Goal: Information Seeking & Learning: Learn about a topic

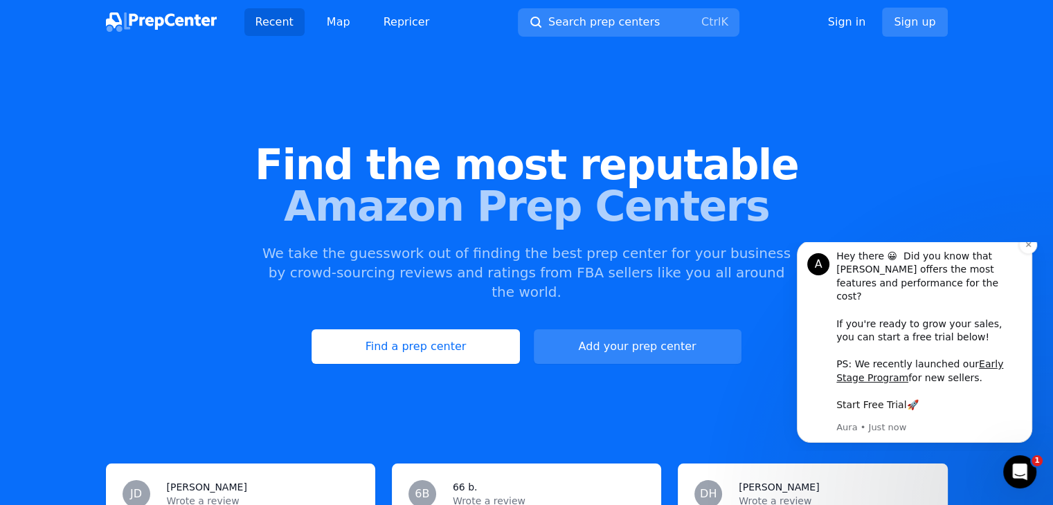
click at [878, 404] on link "Start Free Trial" at bounding box center [871, 404] width 70 height 11
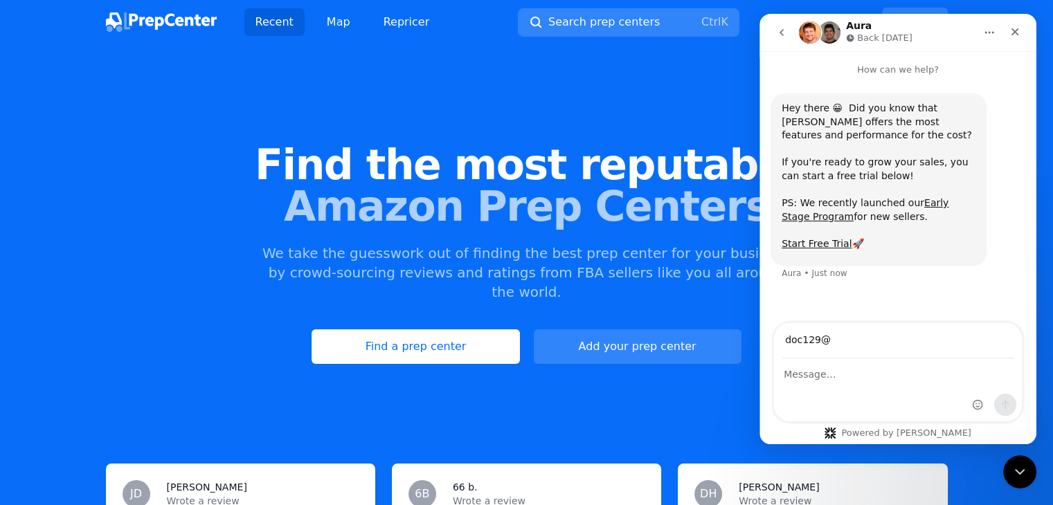
type input "[EMAIL_ADDRESS][DOMAIN_NAME]"
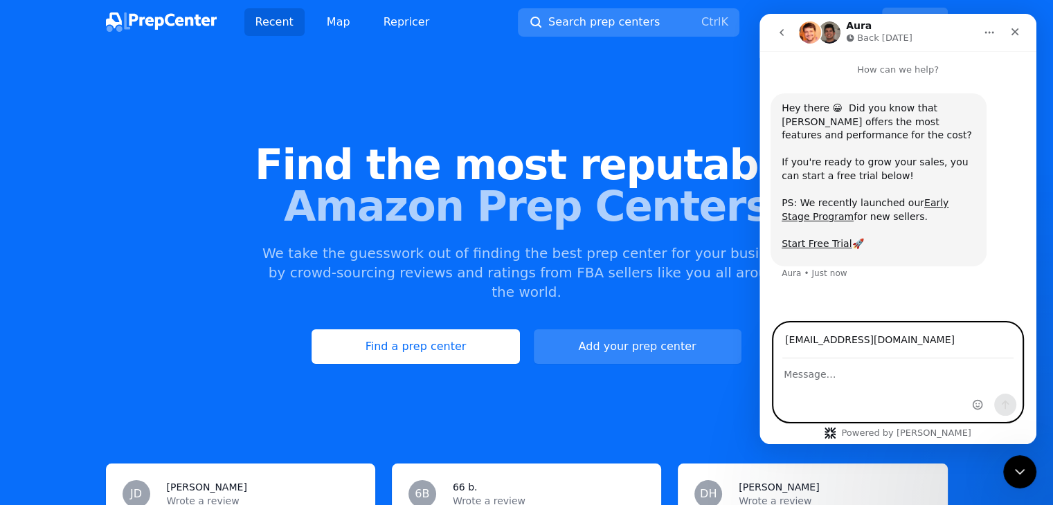
click at [819, 375] on textarea "Message…" at bounding box center [898, 371] width 248 height 24
type textarea "l"
type textarea "would like to know what i need to do get started with you. What are your cost?"
click at [1008, 406] on icon "Send a message…" at bounding box center [1004, 404] width 11 height 11
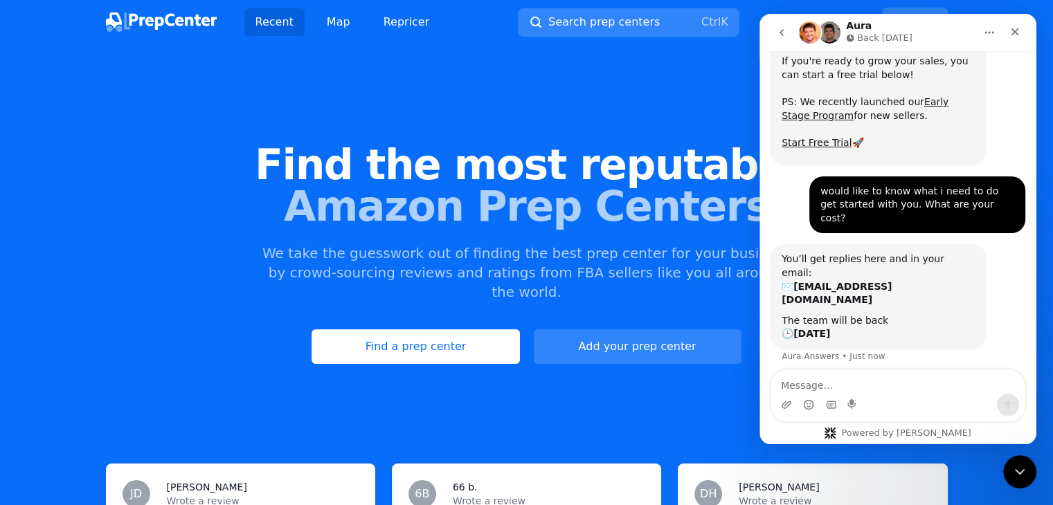
scroll to position [107, 0]
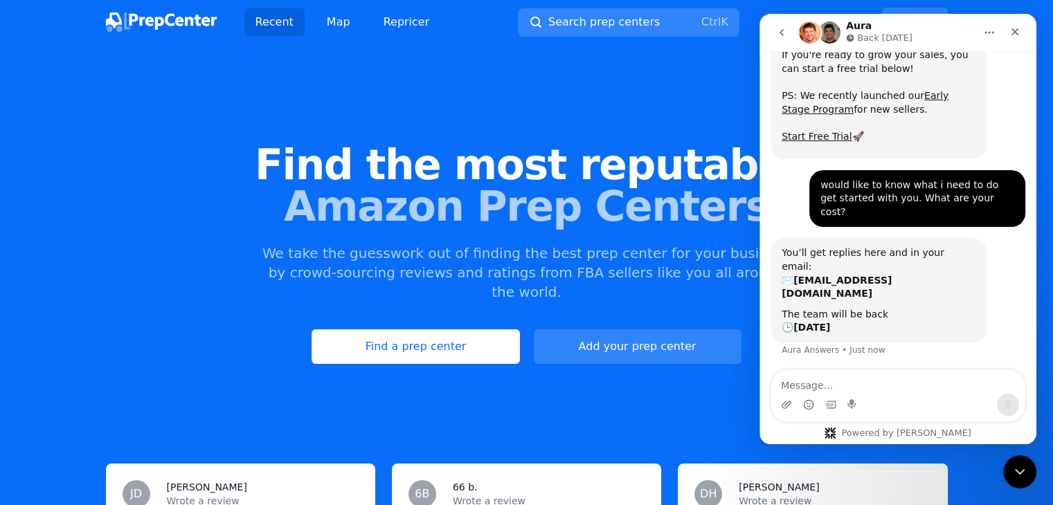
click at [608, 383] on div "Find the most reputable Amazon Prep Centers We take the guesswork out of findin…" at bounding box center [526, 253] width 1053 height 375
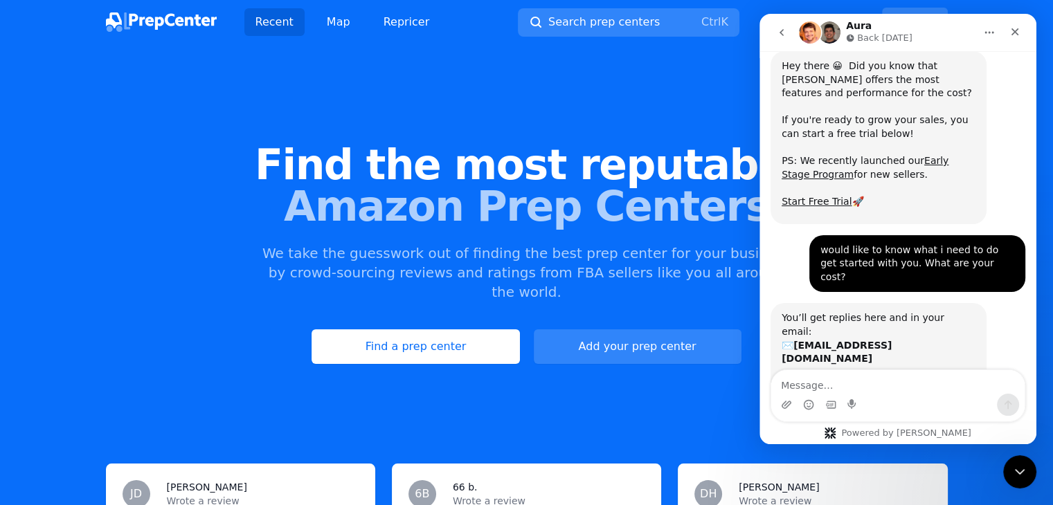
scroll to position [0, 0]
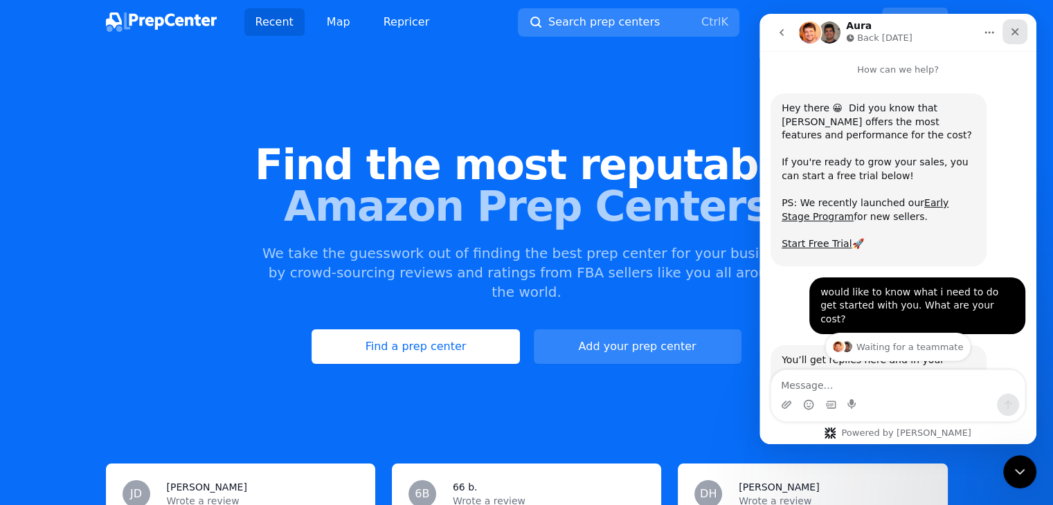
click at [1017, 30] on icon "Close" at bounding box center [1014, 31] width 11 height 11
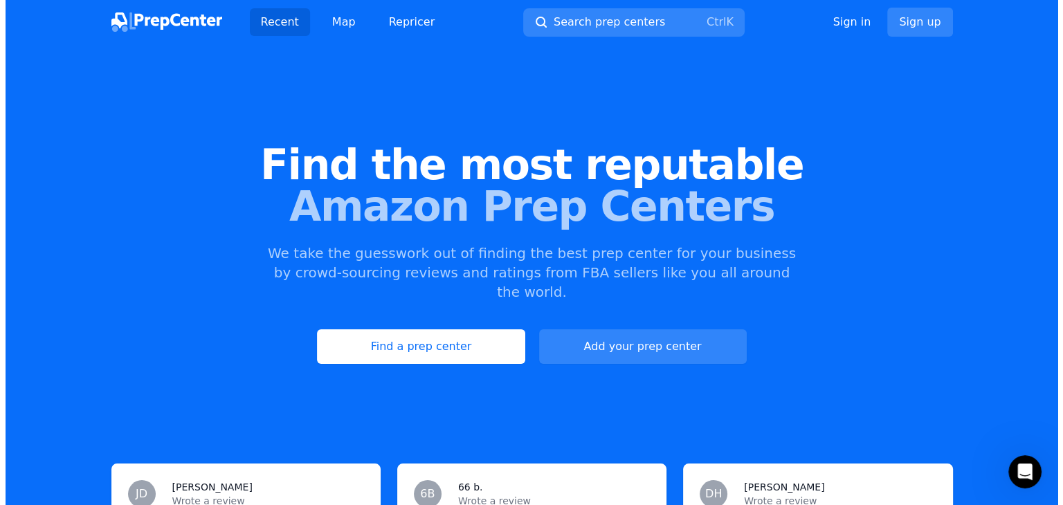
scroll to position [107, 0]
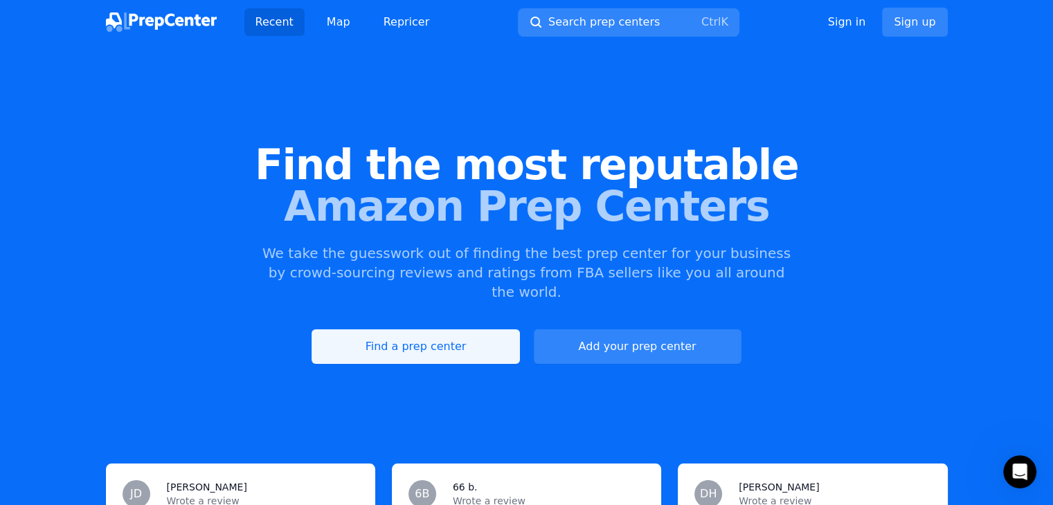
click at [422, 333] on link "Find a prep center" at bounding box center [415, 346] width 208 height 35
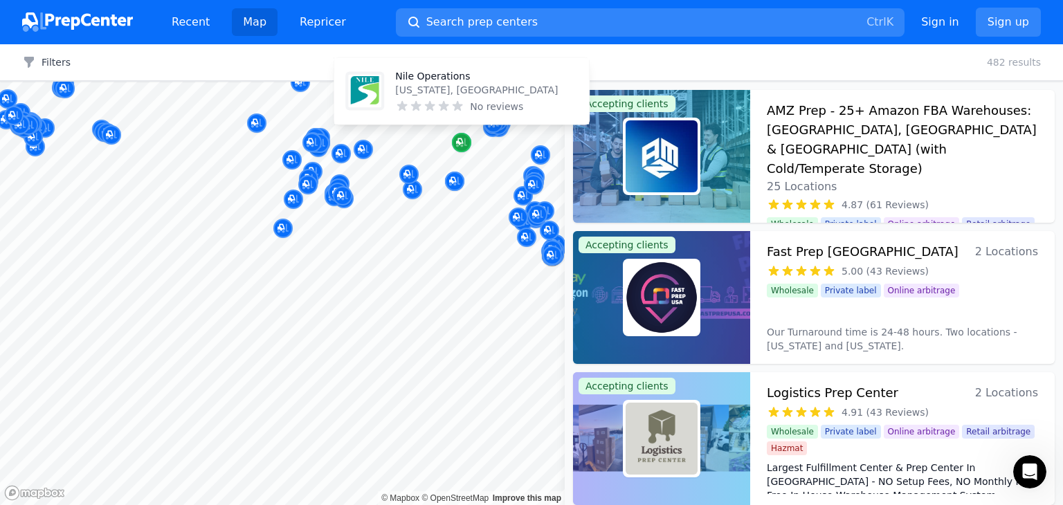
click at [461, 140] on icon "Map marker" at bounding box center [461, 143] width 11 height 14
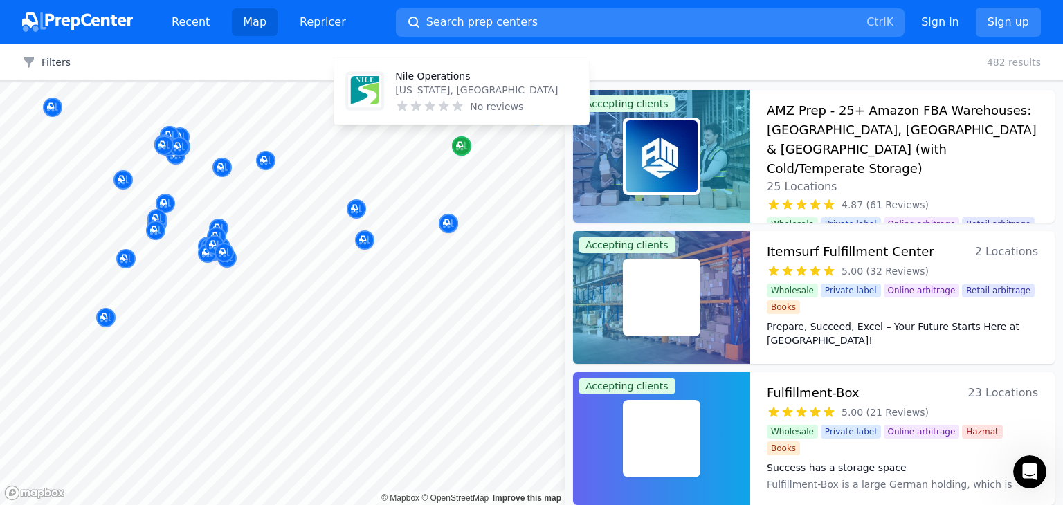
click at [458, 147] on icon "Map marker" at bounding box center [459, 145] width 7 height 7
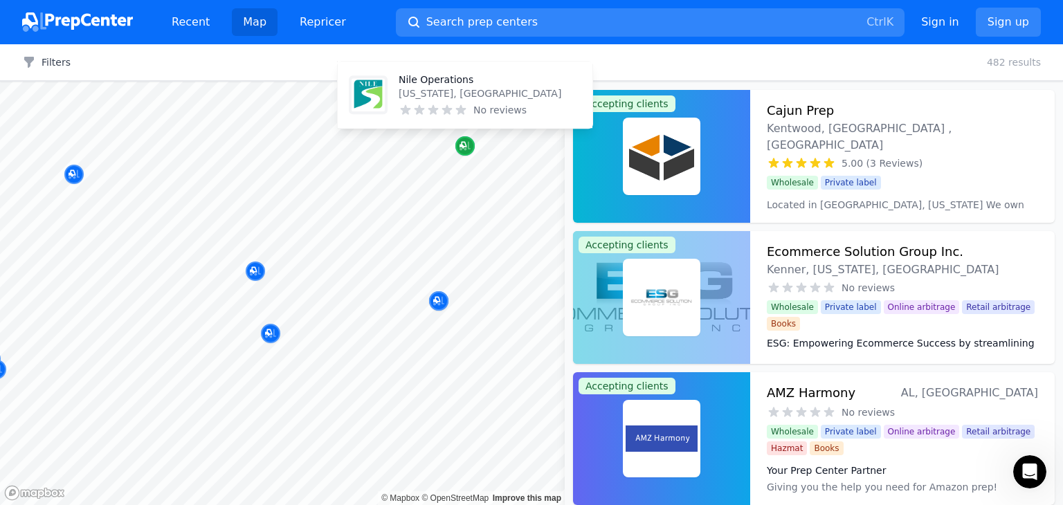
click at [465, 141] on icon "Map marker" at bounding box center [465, 146] width 11 height 14
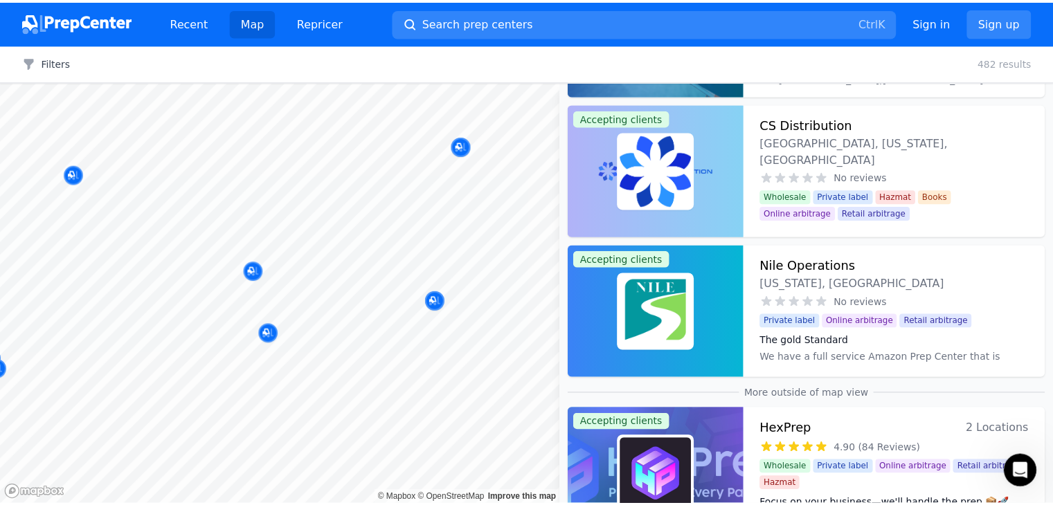
scroll to position [761, 0]
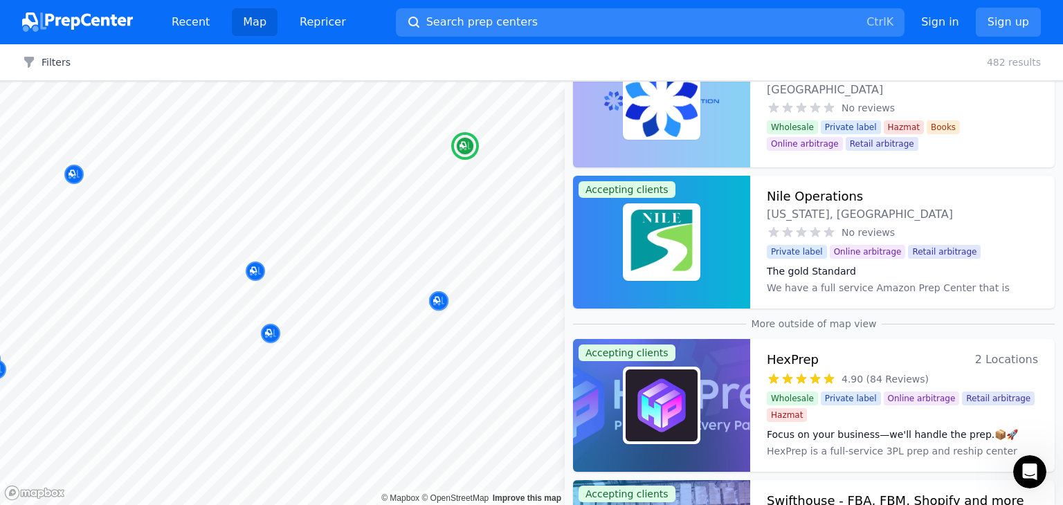
click at [792, 196] on h3 "Nile Operations" at bounding box center [815, 196] width 96 height 19
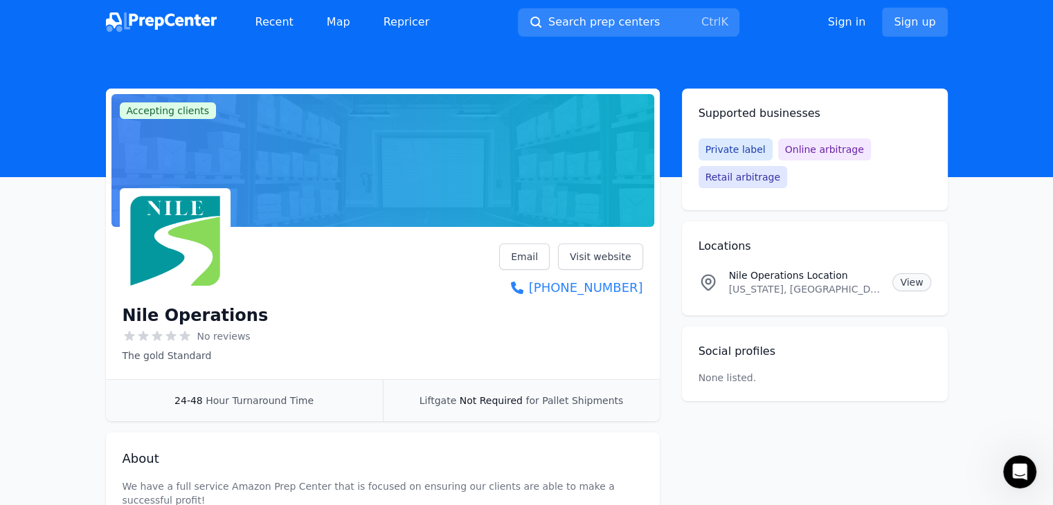
click at [912, 284] on link "View" at bounding box center [911, 282] width 38 height 18
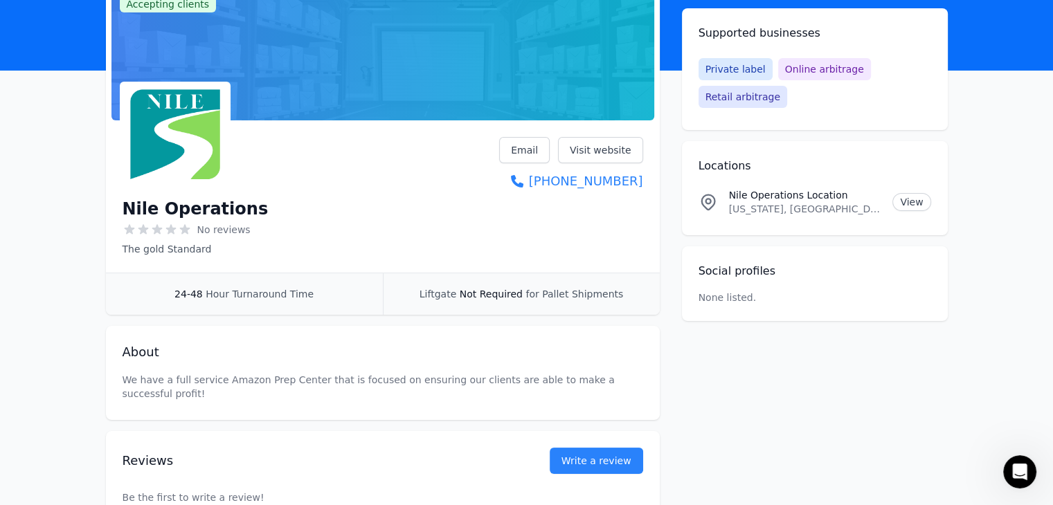
scroll to position [138, 0]
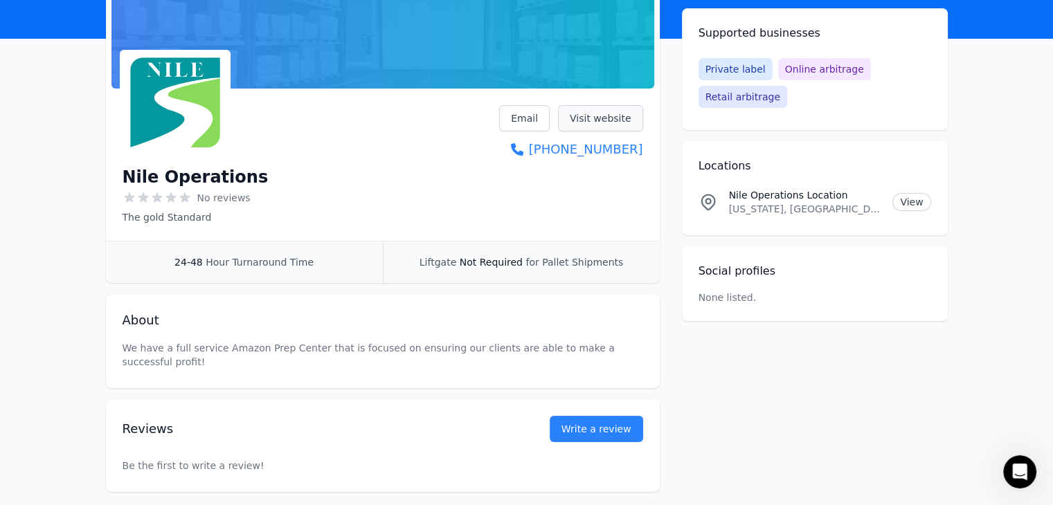
click at [610, 119] on link "Visit website" at bounding box center [600, 118] width 85 height 26
click at [601, 118] on link "Visit website" at bounding box center [600, 118] width 85 height 26
click at [431, 210] on div "Nile Operations No reviews The gold Standard Email Visit website (334) 245-8334" at bounding box center [383, 164] width 520 height 119
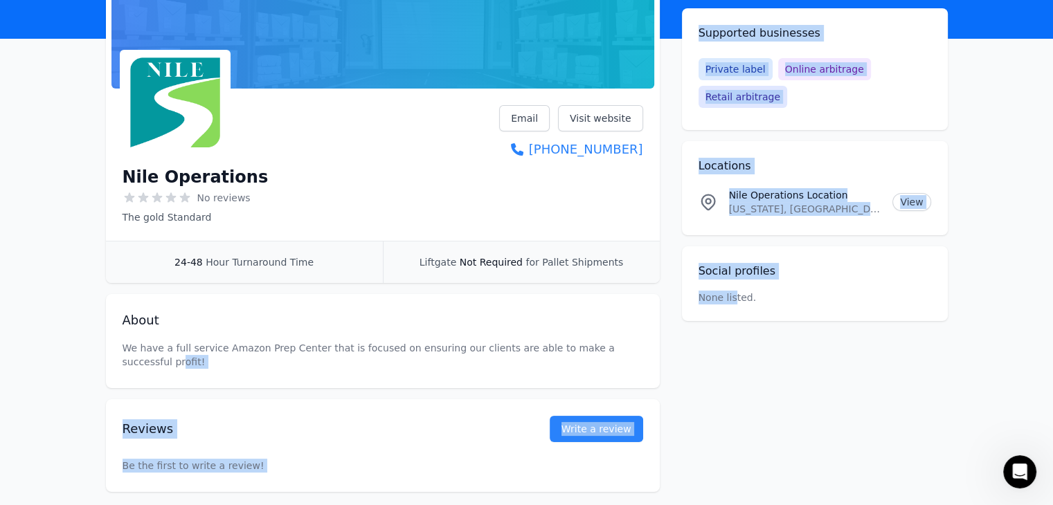
drag, startPoint x: 691, startPoint y: 325, endPoint x: 867, endPoint y: 230, distance: 199.1
click at [767, 266] on div "Social profiles None listed. Linkedin Facebook Instagram Twitter YouTube" at bounding box center [815, 283] width 266 height 75
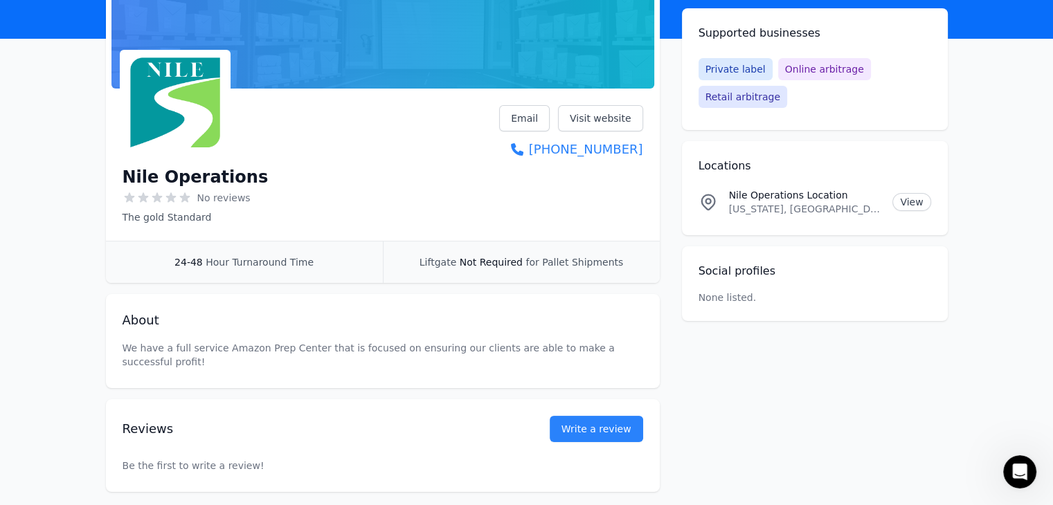
click at [503, 195] on div "Nile Operations No reviews The gold Standard Email Visit website (334) 245-8334" at bounding box center [383, 164] width 520 height 119
click at [728, 169] on h2 "Locations" at bounding box center [814, 166] width 233 height 17
click at [711, 202] on icon at bounding box center [707, 201] width 19 height 19
click at [916, 197] on link "View" at bounding box center [911, 202] width 38 height 18
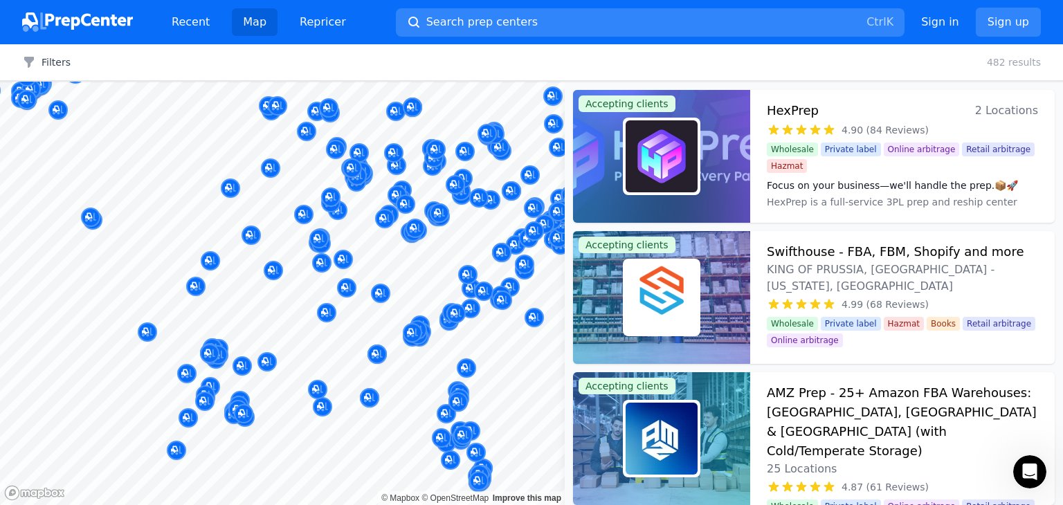
click at [478, 305] on body "Recent Map Repricer Search prep centers Ctrl K Open main menu Sign in Sign up F…" at bounding box center [531, 252] width 1063 height 505
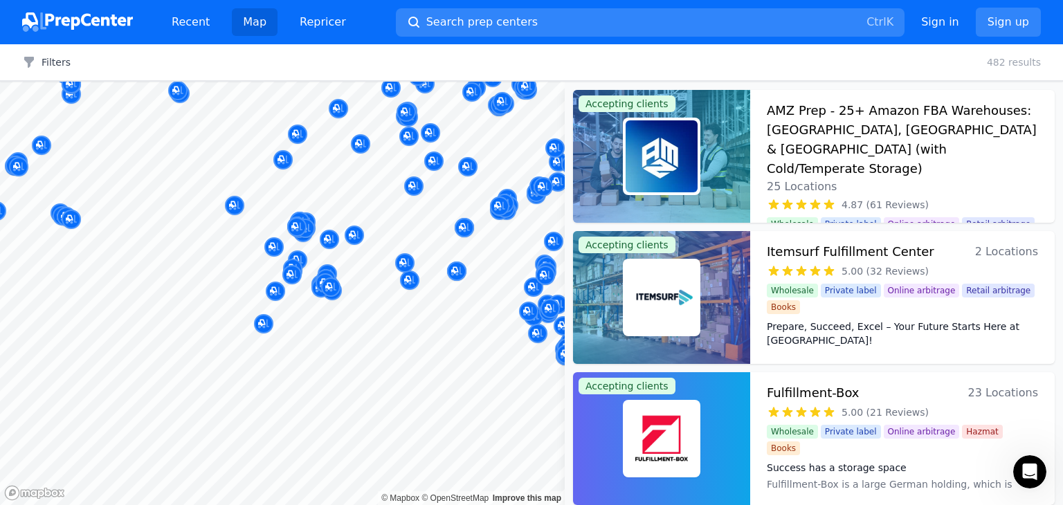
click at [480, 291] on body "Recent Map Repricer Search prep centers Ctrl K Open main menu Sign in Sign up F…" at bounding box center [531, 252] width 1063 height 505
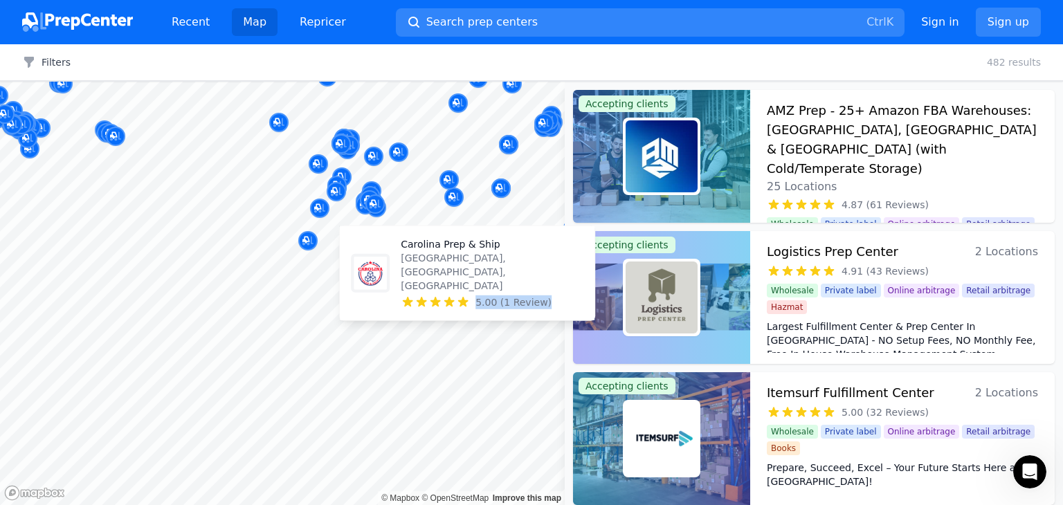
drag, startPoint x: 462, startPoint y: 324, endPoint x: 359, endPoint y: 296, distance: 106.3
click at [359, 296] on body "Recent Map Repricer Search prep centers Ctrl K Open main menu Sign in Sign up F…" at bounding box center [531, 252] width 1063 height 505
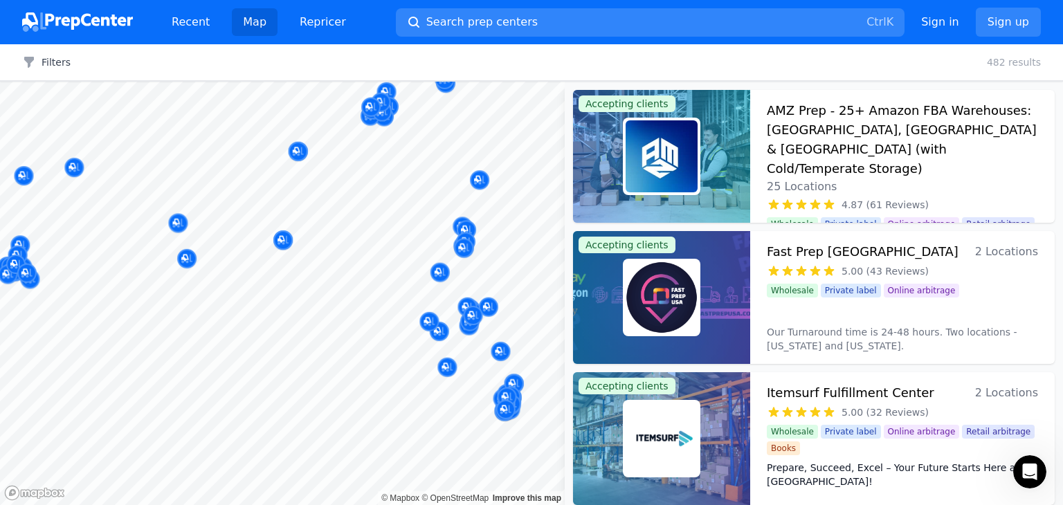
drag, startPoint x: 494, startPoint y: 255, endPoint x: 365, endPoint y: 252, distance: 128.8
click at [351, 291] on body "Recent Map Repricer Search prep centers Ctrl K Open main menu Sign in Sign up F…" at bounding box center [531, 252] width 1063 height 505
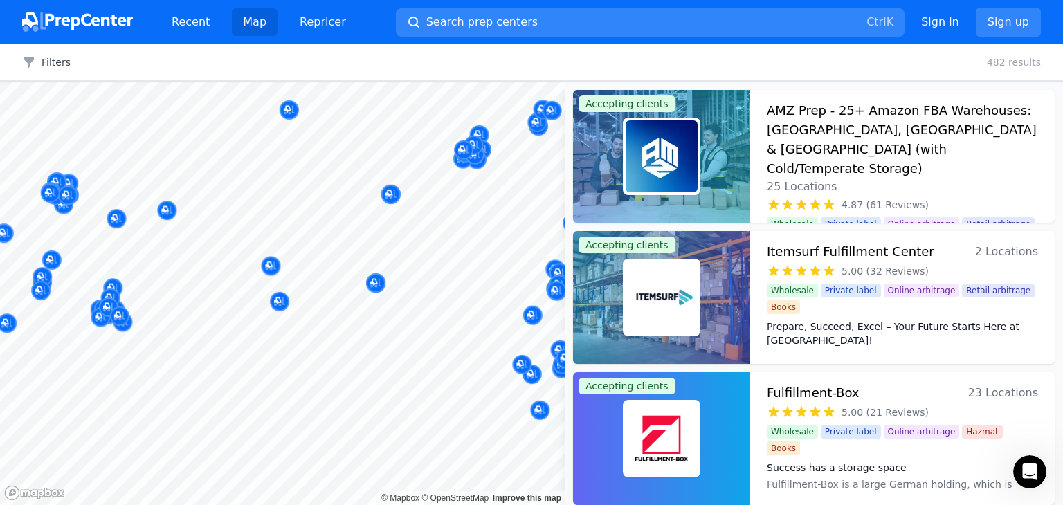
click at [407, 260] on body "Recent Map Repricer Search prep centers Ctrl K Open main menu Sign in Sign up F…" at bounding box center [531, 252] width 1063 height 505
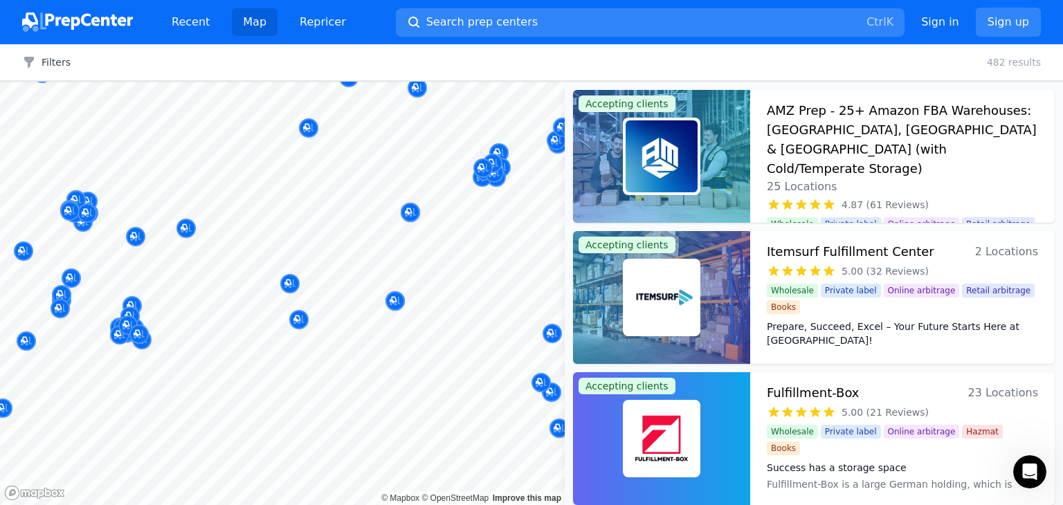
click at [393, 299] on div at bounding box center [467, 294] width 266 height 11
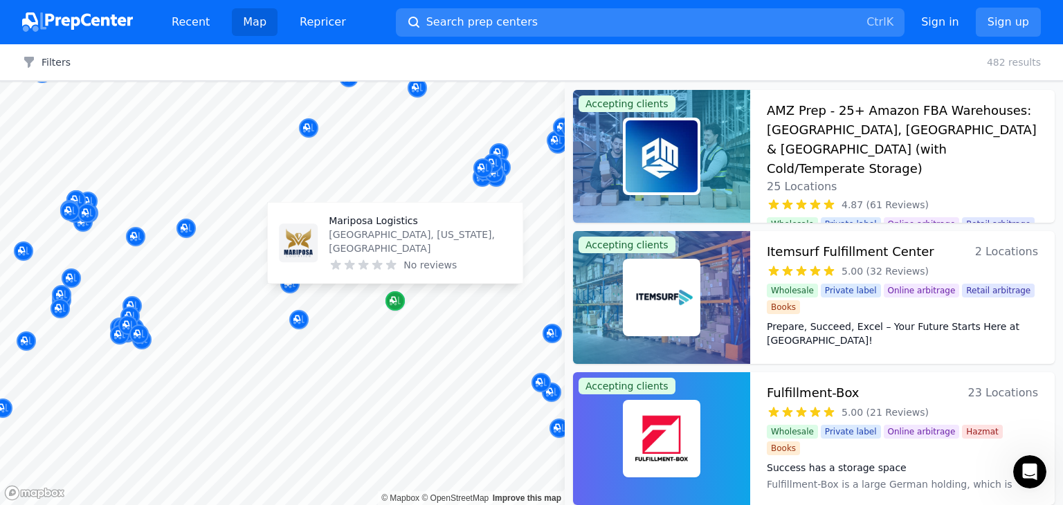
click at [397, 301] on icon "Map marker" at bounding box center [395, 301] width 11 height 14
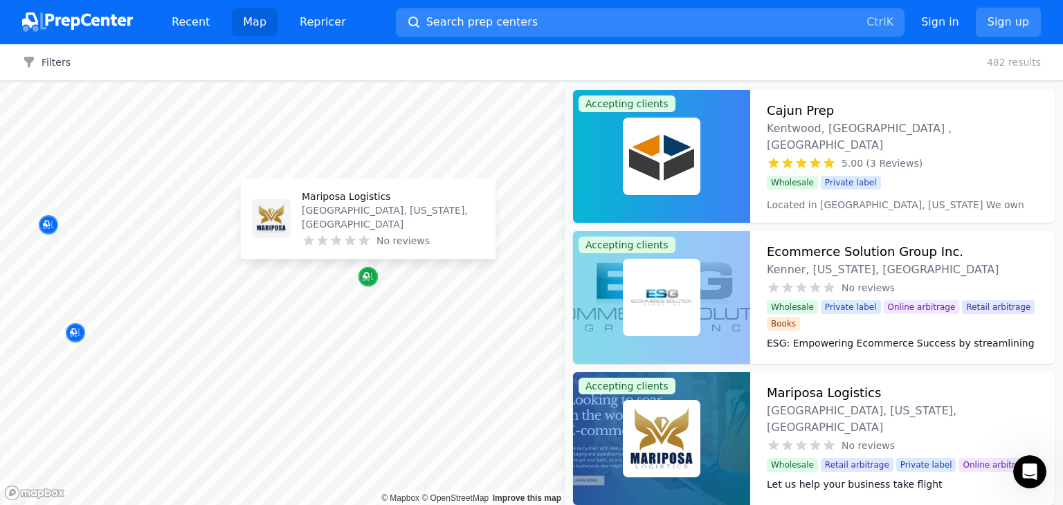
click at [372, 272] on icon "Map marker" at bounding box center [368, 277] width 11 height 14
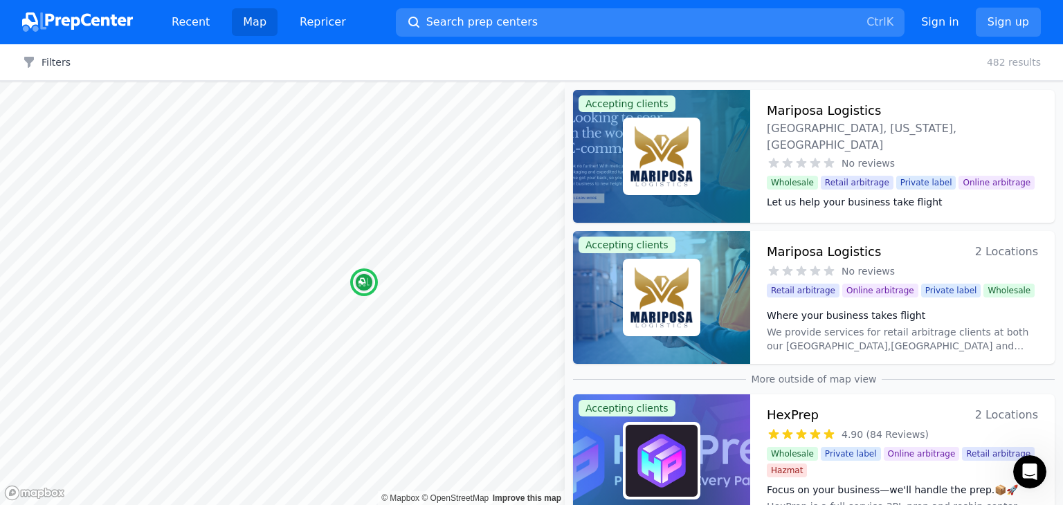
click at [788, 176] on span "Wholesale" at bounding box center [792, 183] width 51 height 14
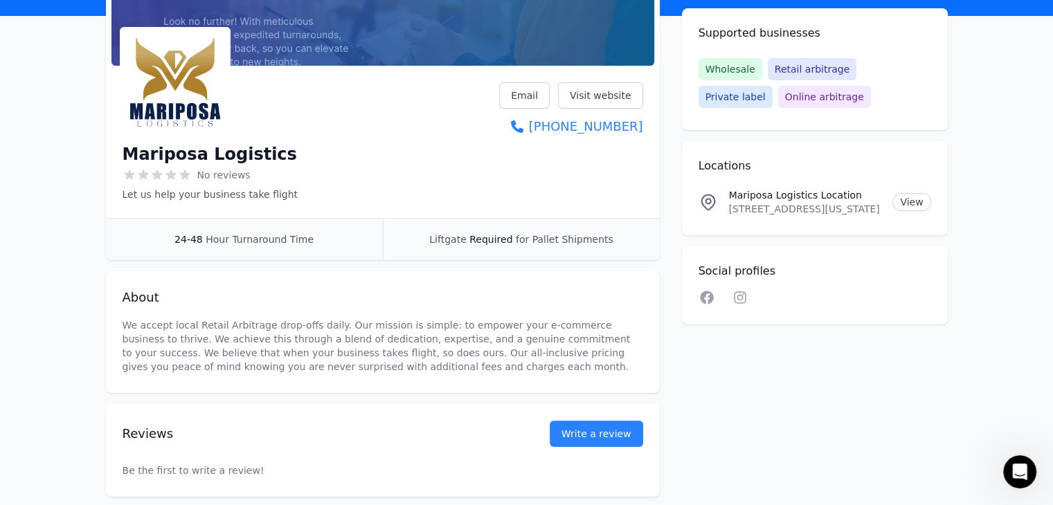
scroll to position [138, 0]
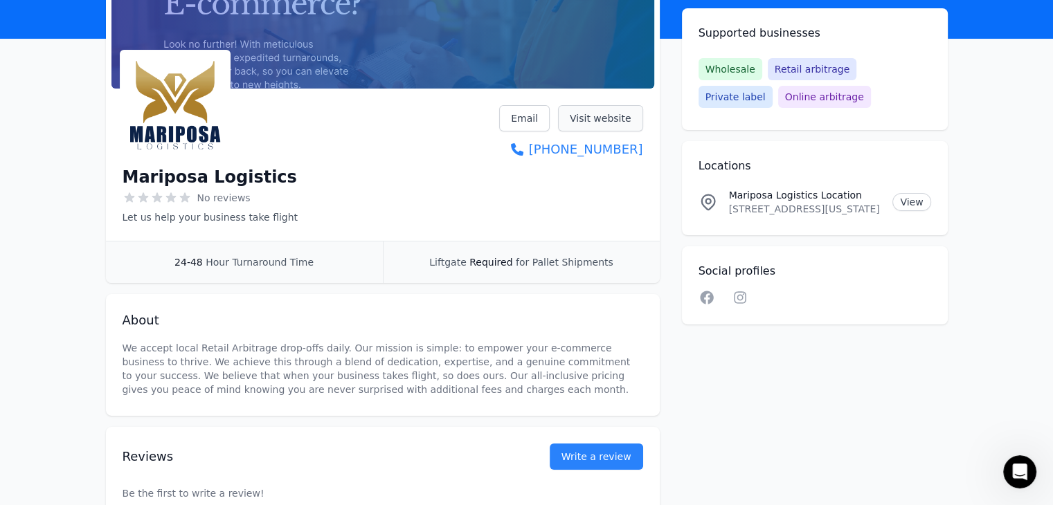
click at [611, 116] on link "Visit website" at bounding box center [600, 118] width 85 height 26
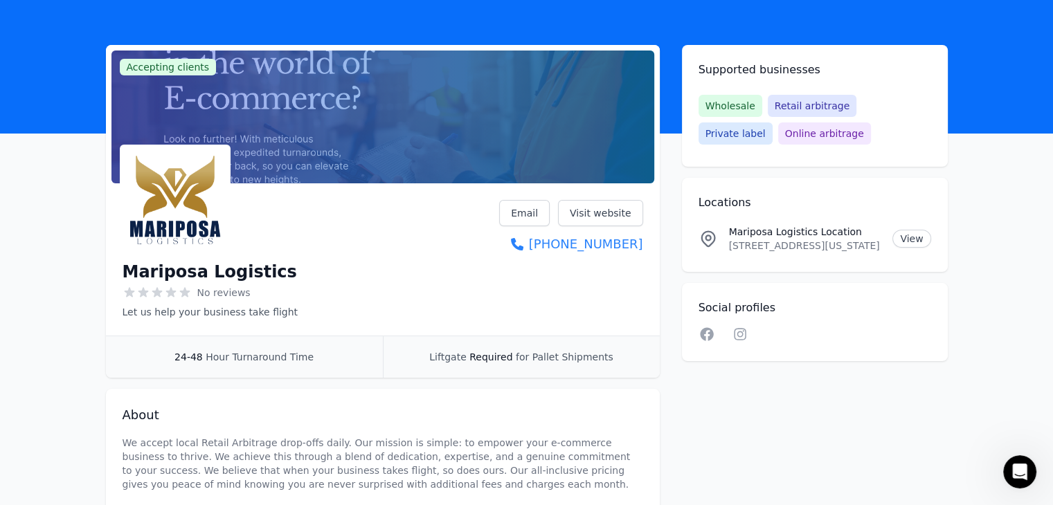
scroll to position [0, 0]
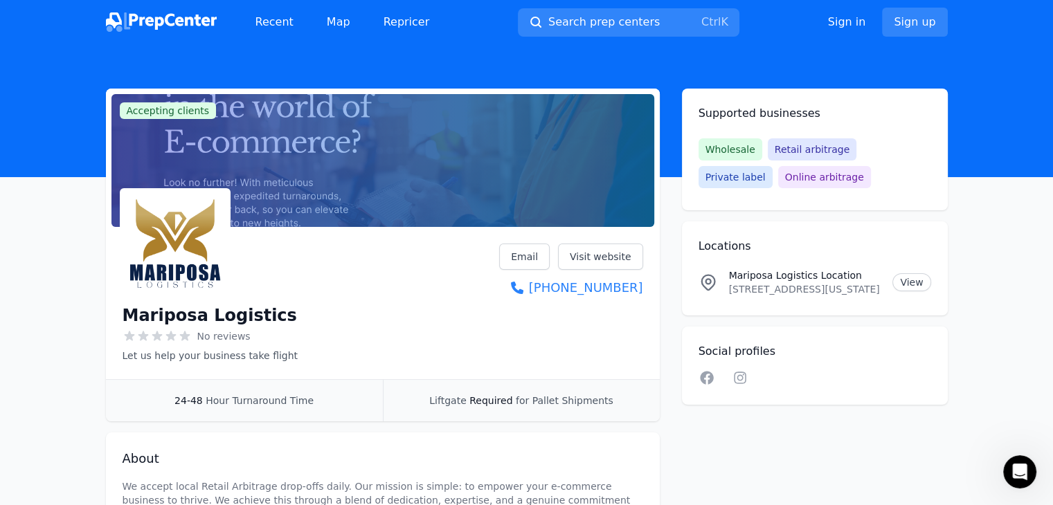
click at [710, 280] on icon at bounding box center [707, 281] width 5 height 5
click at [916, 280] on link "View" at bounding box center [911, 282] width 38 height 18
click at [603, 260] on link "Visit website" at bounding box center [600, 257] width 85 height 26
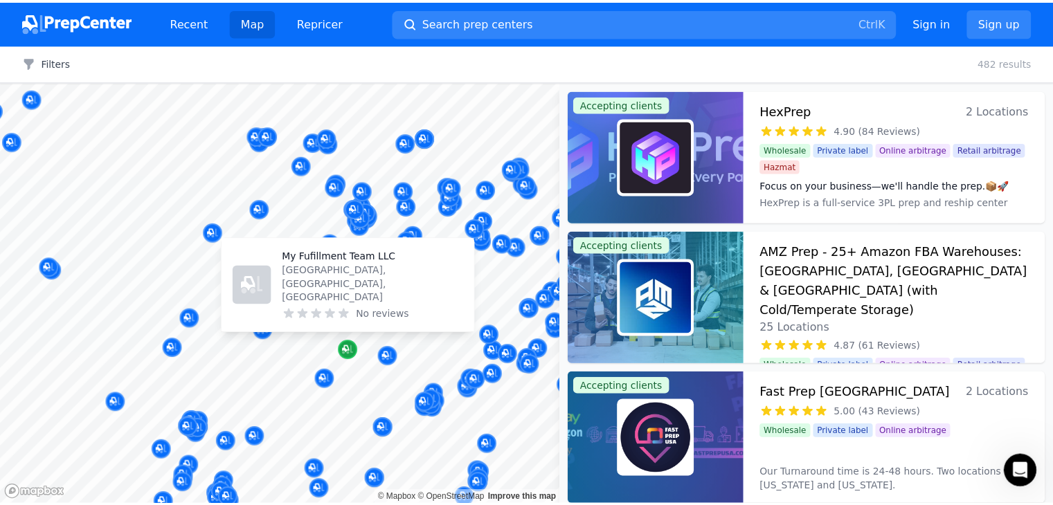
scroll to position [107, 0]
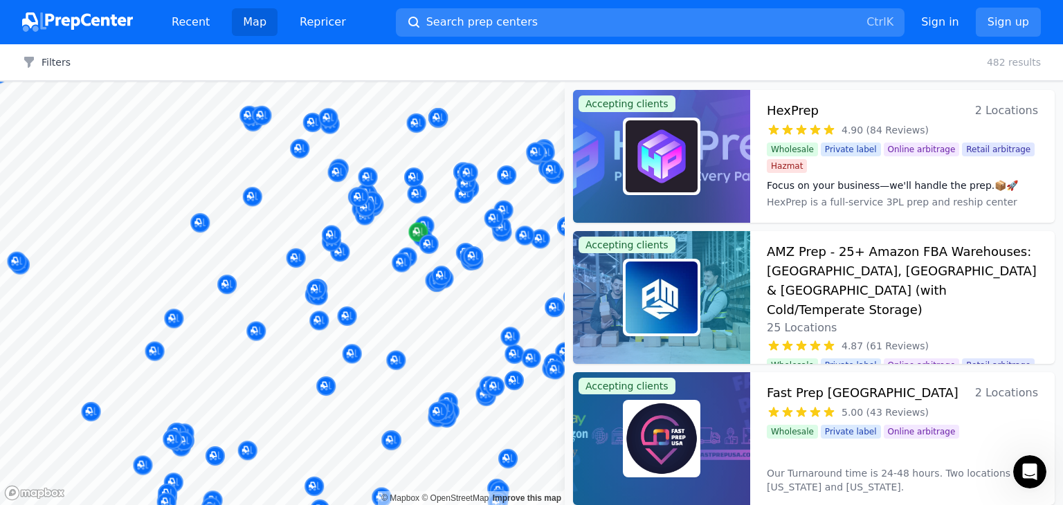
click at [417, 82] on div at bounding box center [282, 82] width 565 height 0
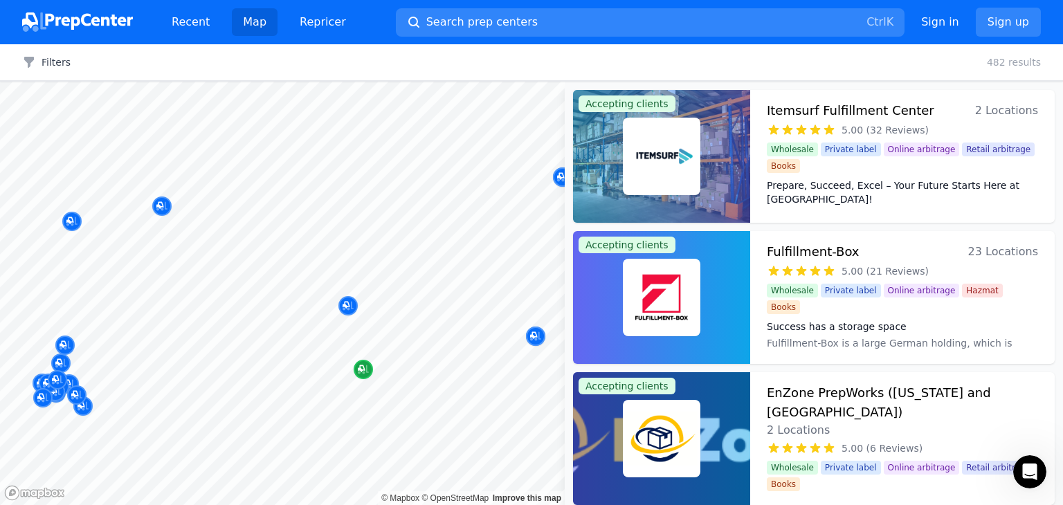
click at [455, 245] on body "Recent Map Repricer Search prep centers Ctrl K Open main menu Sign in Sign up F…" at bounding box center [531, 252] width 1063 height 505
click at [362, 373] on icon "Map marker" at bounding box center [363, 370] width 11 height 14
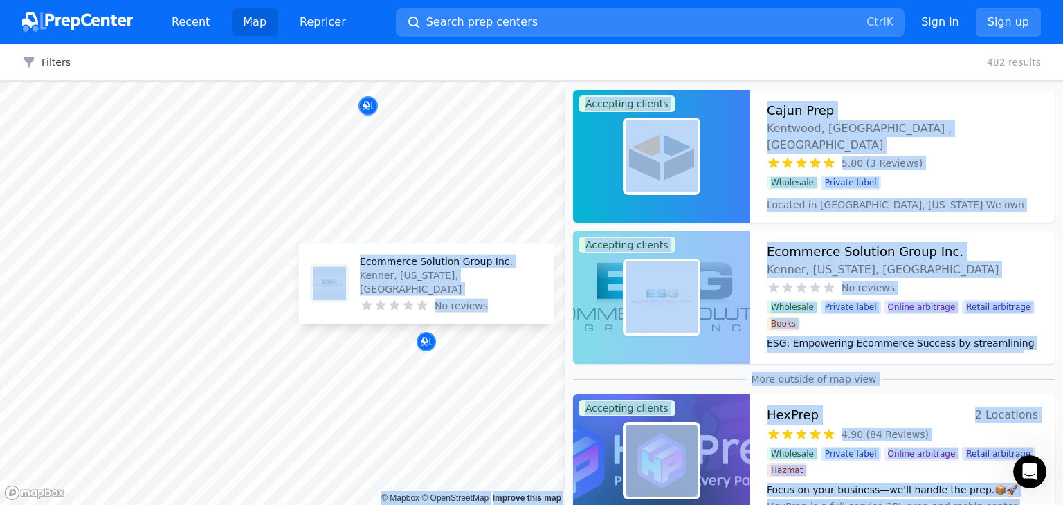
click at [412, 286] on p "Kenner, [US_STATE], [GEOGRAPHIC_DATA]" at bounding box center [451, 283] width 183 height 28
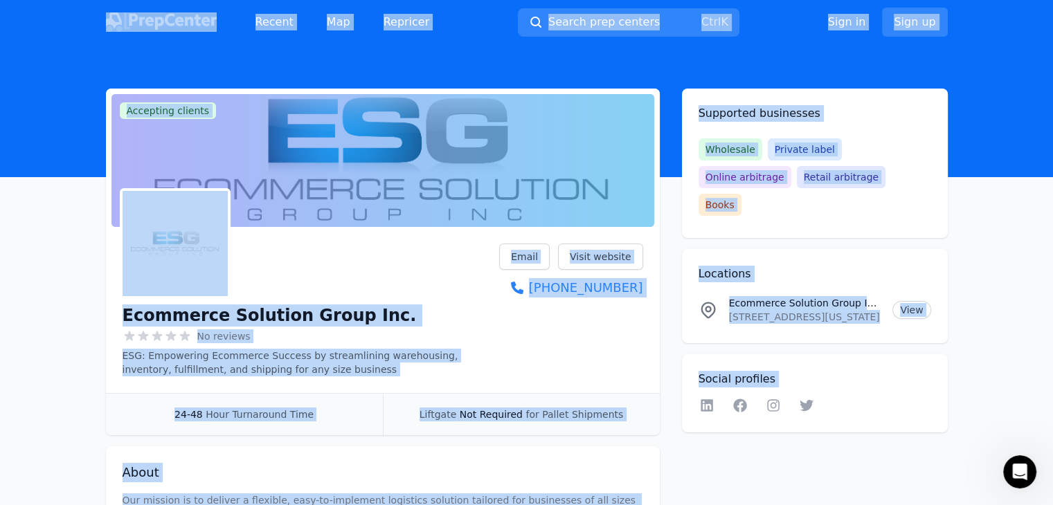
click at [472, 338] on div "No reviews" at bounding box center [311, 336] width 377 height 14
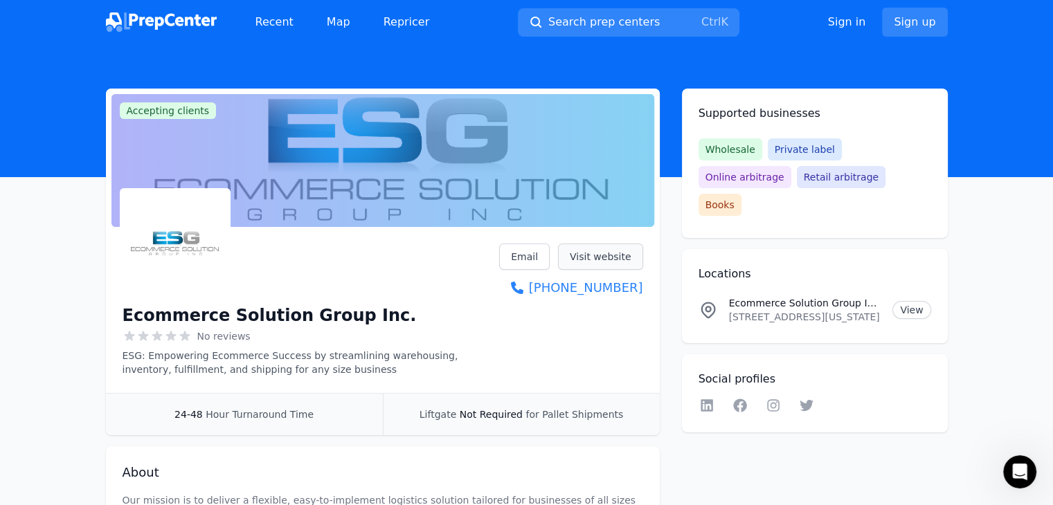
click at [605, 256] on link "Visit website" at bounding box center [600, 257] width 85 height 26
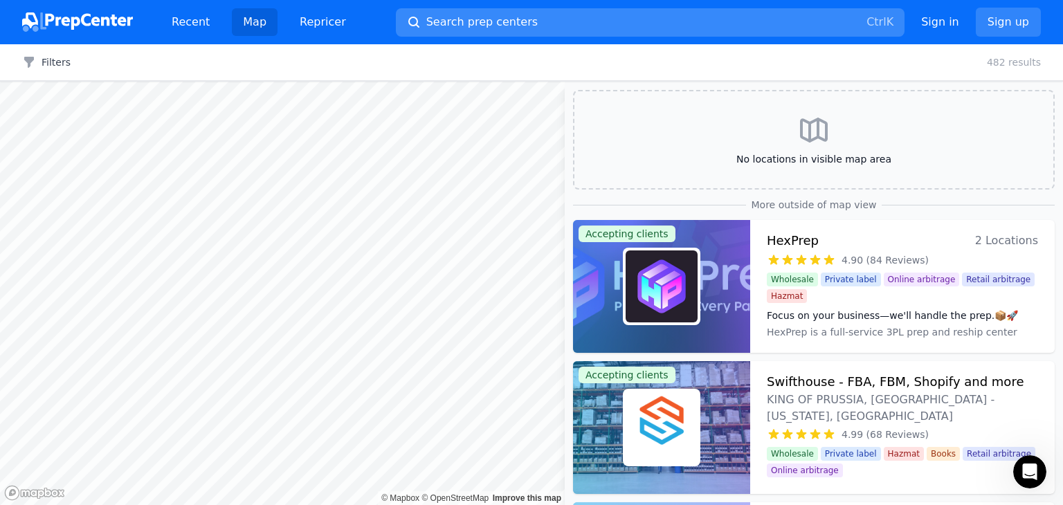
click at [407, 19] on icon "button" at bounding box center [414, 22] width 14 height 14
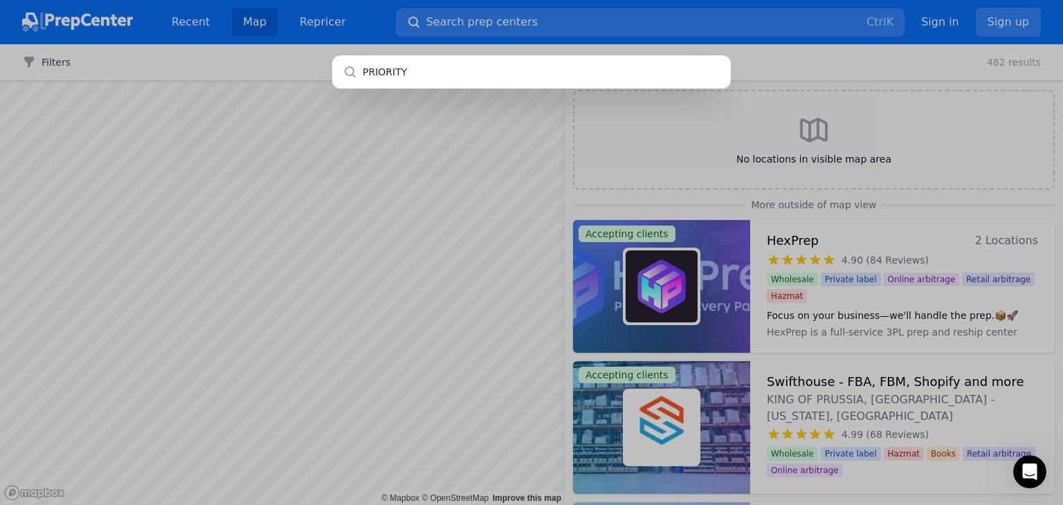
click at [418, 21] on div "PRIORITY" at bounding box center [531, 252] width 1063 height 505
click at [368, 71] on input "PRIORITY" at bounding box center [531, 71] width 399 height 33
click at [370, 75] on input "PRIORITY" at bounding box center [531, 71] width 399 height 33
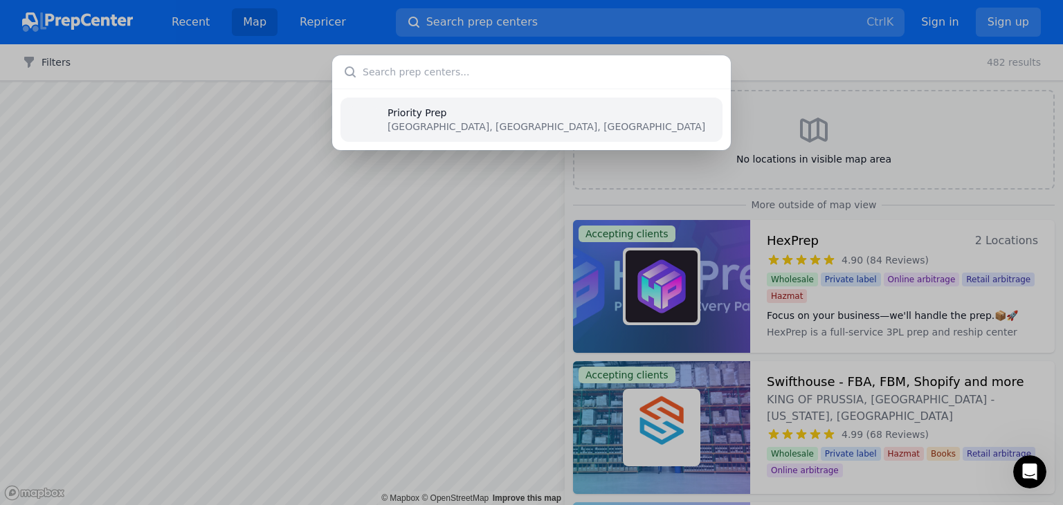
click at [428, 107] on p "Priority Prep" at bounding box center [547, 113] width 318 height 14
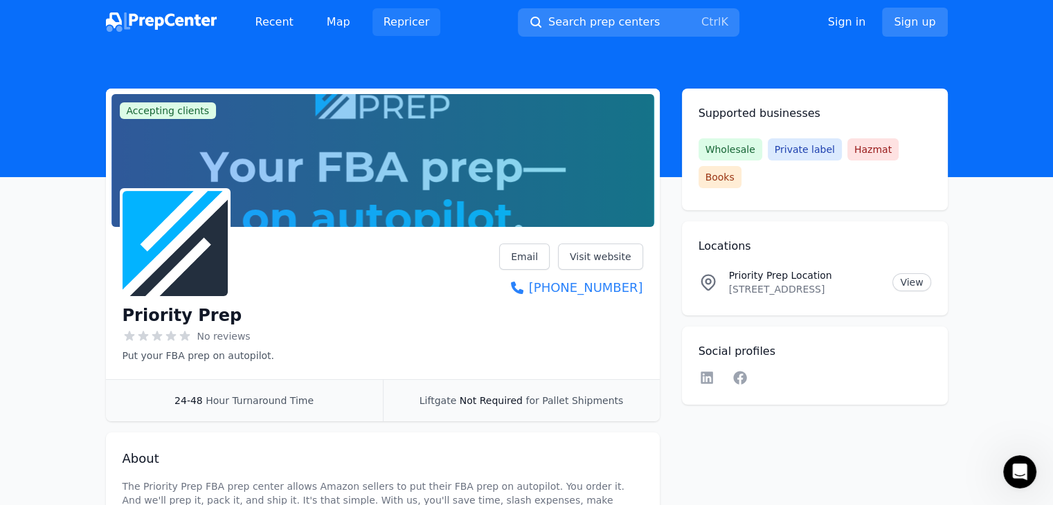
click at [410, 14] on link "Repricer" at bounding box center [406, 22] width 69 height 28
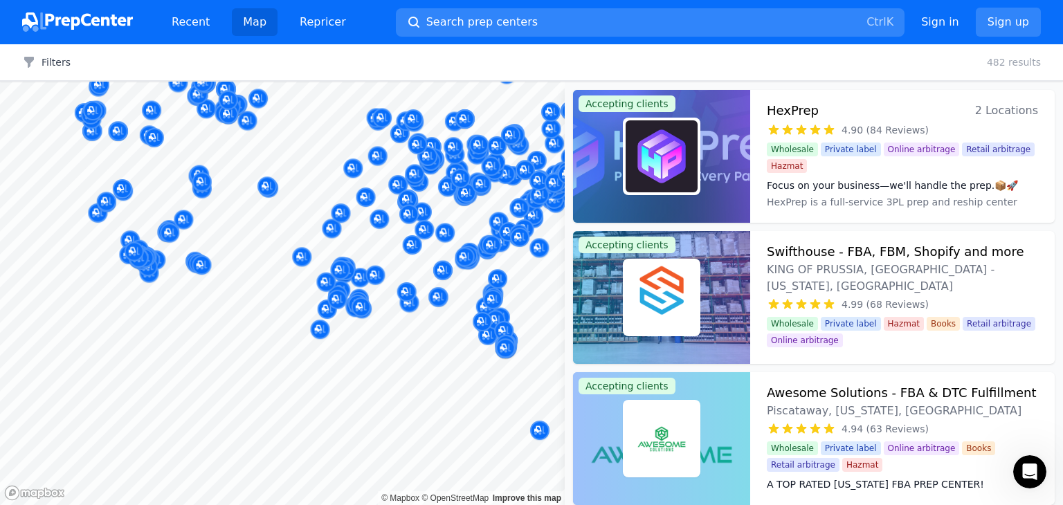
click at [458, 203] on body "Recent Map Repricer Search prep centers Ctrl K Open main menu Sign in Sign up F…" at bounding box center [531, 252] width 1063 height 505
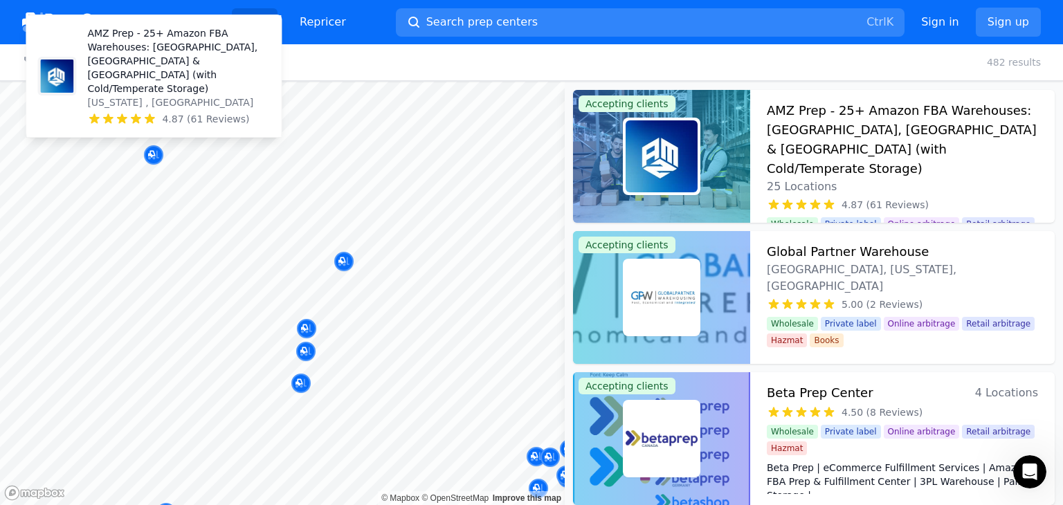
click at [198, 82] on div at bounding box center [282, 82] width 565 height 0
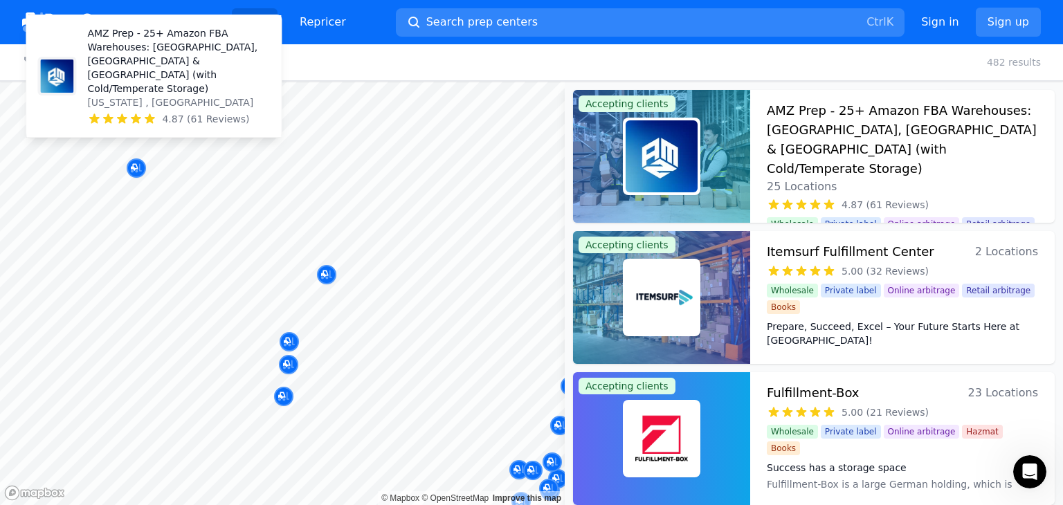
click at [343, 264] on div at bounding box center [453, 260] width 266 height 11
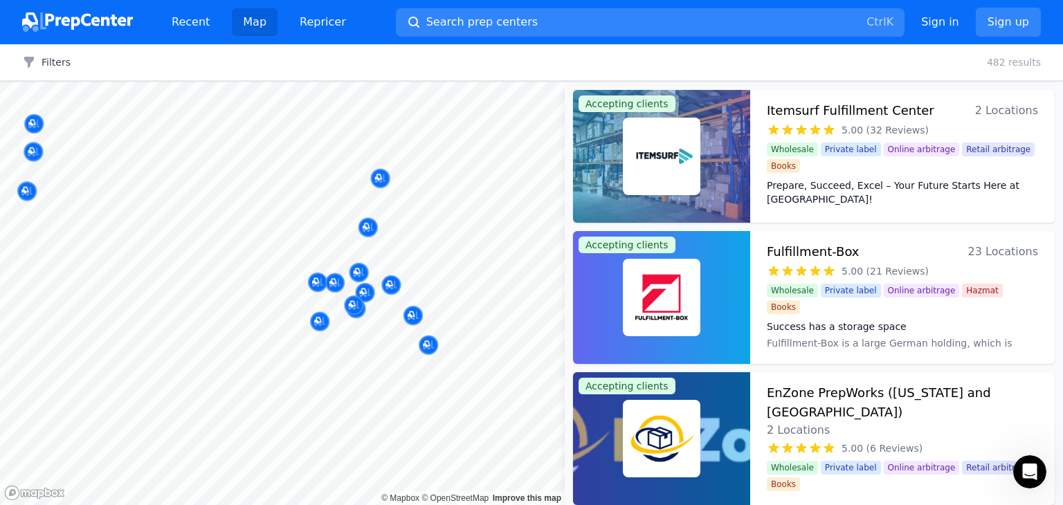
click at [383, 343] on body "Recent Map Repricer Search prep centers Ctrl K Open main menu Sign in Sign up F…" at bounding box center [531, 252] width 1063 height 505
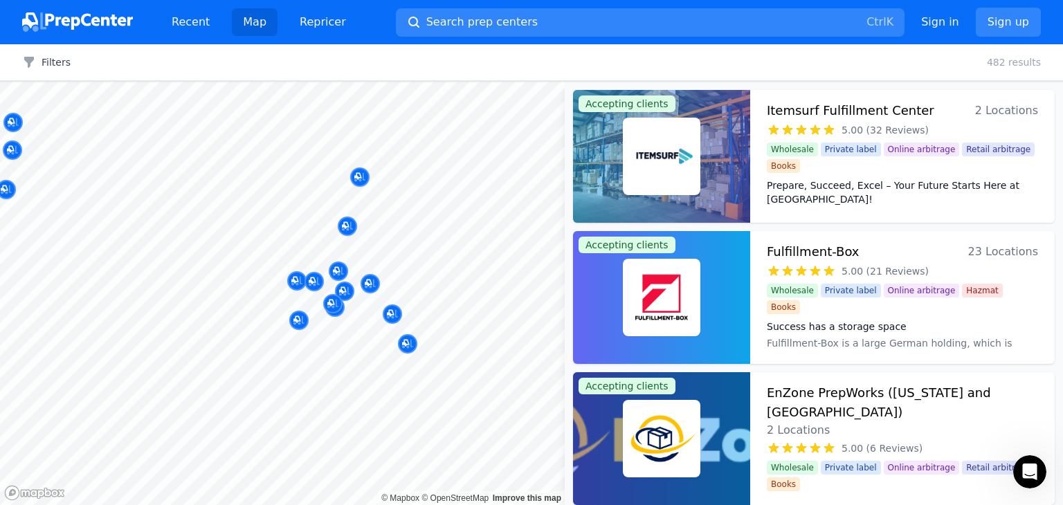
click at [392, 306] on div at bounding box center [458, 311] width 266 height 11
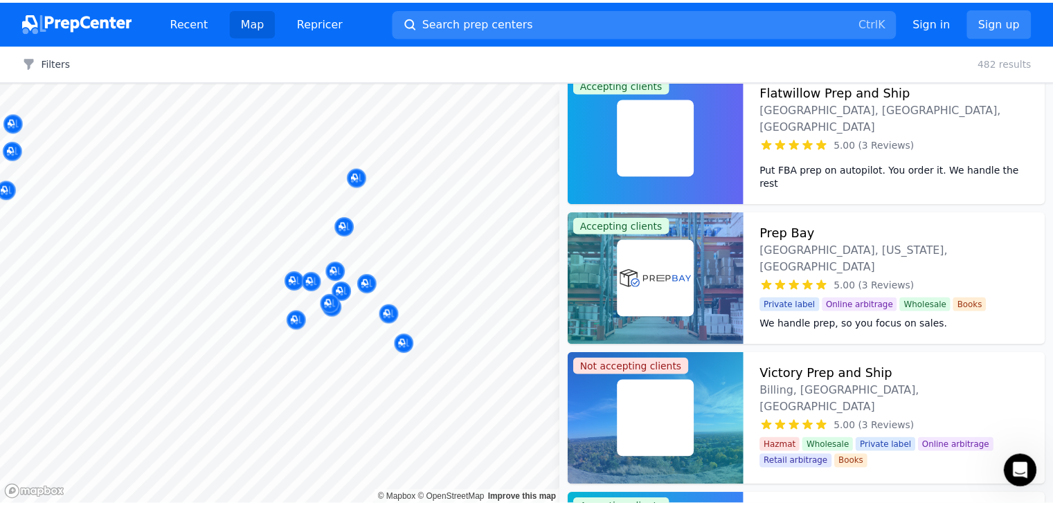
scroll to position [13072, 0]
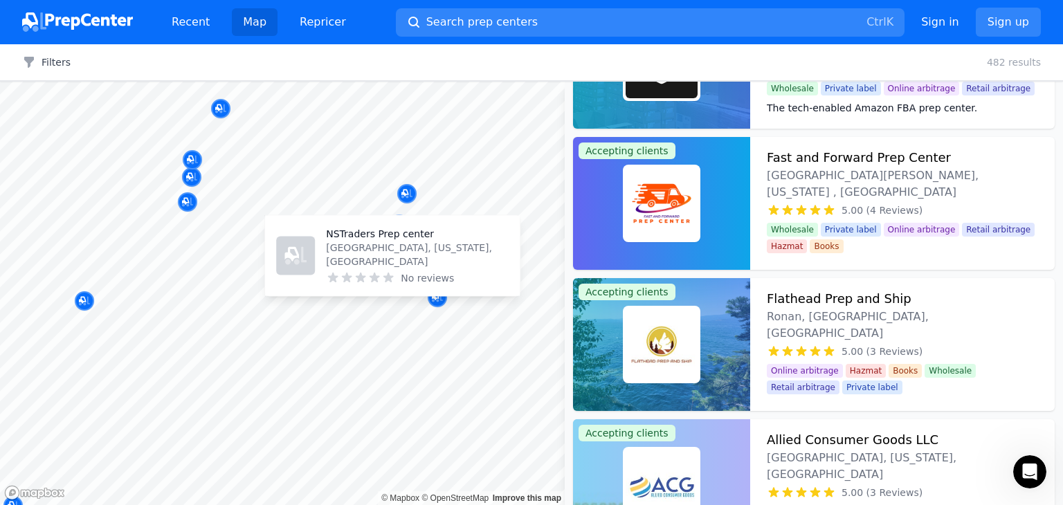
click at [375, 280] on icon at bounding box center [375, 278] width 10 height 10
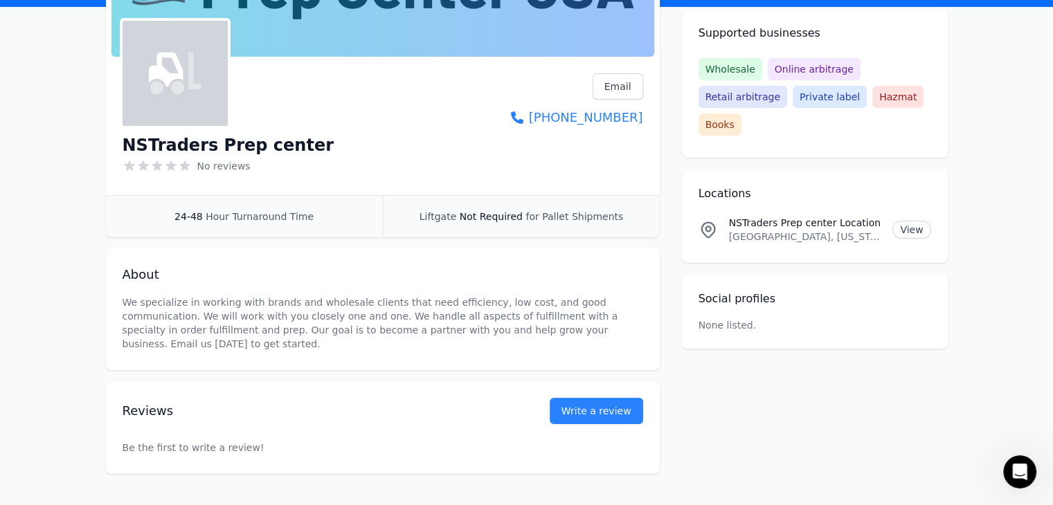
scroll to position [69, 0]
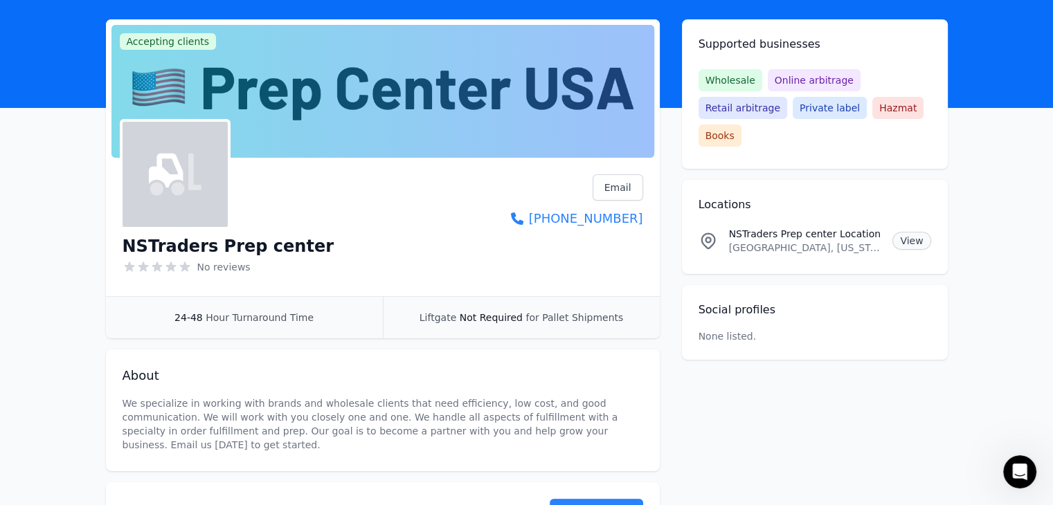
click at [919, 245] on link "View" at bounding box center [911, 241] width 38 height 18
click at [918, 239] on link "View" at bounding box center [911, 241] width 38 height 18
click at [919, 241] on link "View" at bounding box center [911, 241] width 38 height 18
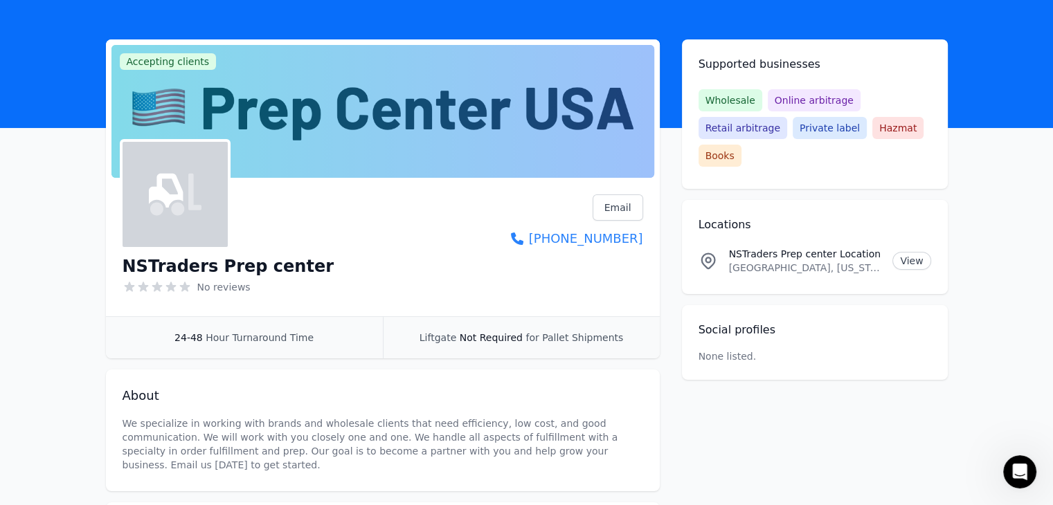
scroll to position [0, 0]
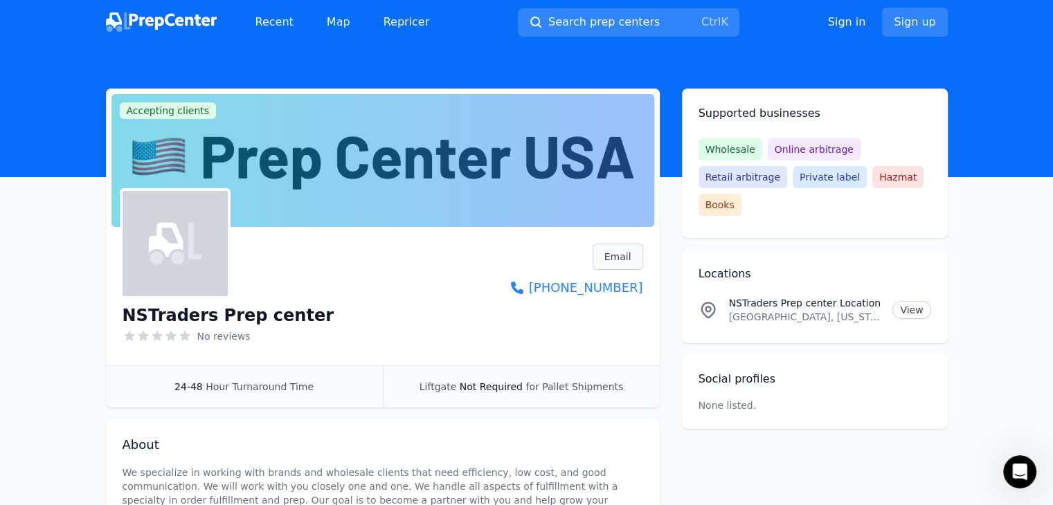
click at [621, 260] on link "Email" at bounding box center [617, 257] width 51 height 26
click at [865, 261] on div "Locations NSTraders Prep center Location Houston, Texas, 77089, US View" at bounding box center [815, 296] width 266 height 94
click at [619, 251] on link "Email" at bounding box center [617, 257] width 51 height 26
click at [830, 243] on div "Supported businesses Wholesale Online arbitrage Retail arbitrage Private label …" at bounding box center [815, 259] width 266 height 341
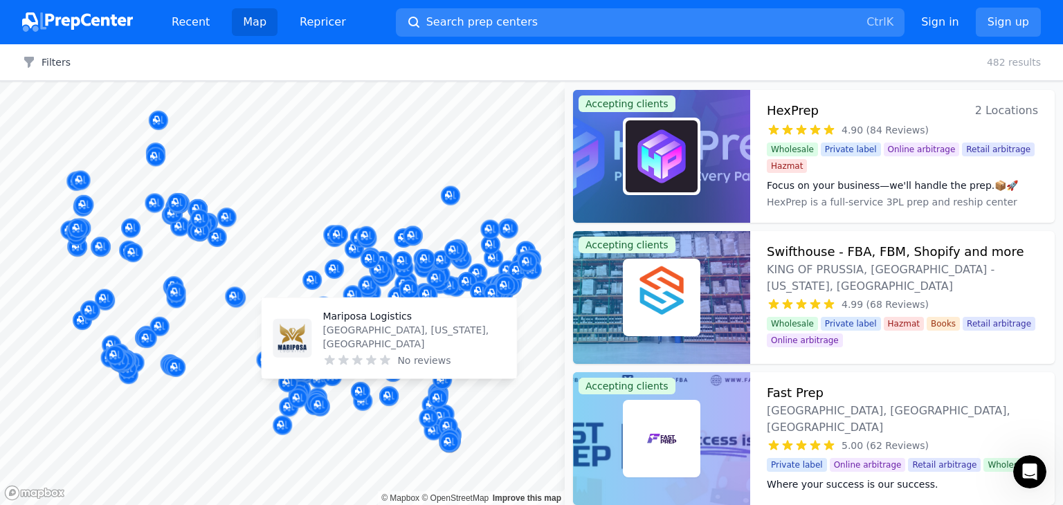
drag, startPoint x: 396, startPoint y: 391, endPoint x: 401, endPoint y: 347, distance: 44.6
click at [401, 347] on body "Recent Map Repricer Search prep centers Ctrl K Open main menu Sign in Sign up F…" at bounding box center [531, 252] width 1063 height 505
